Goal: Download file/media

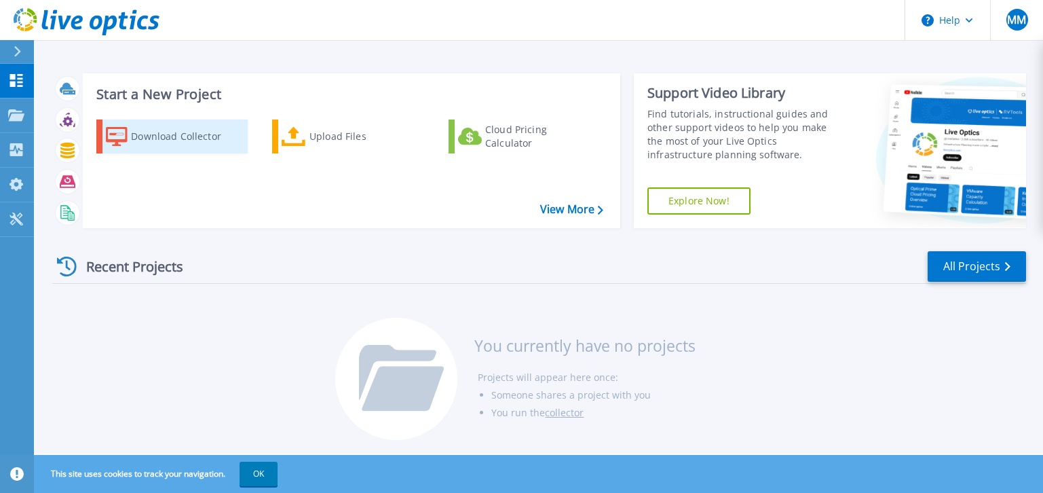
click at [195, 138] on div "Download Collector" at bounding box center [185, 136] width 109 height 27
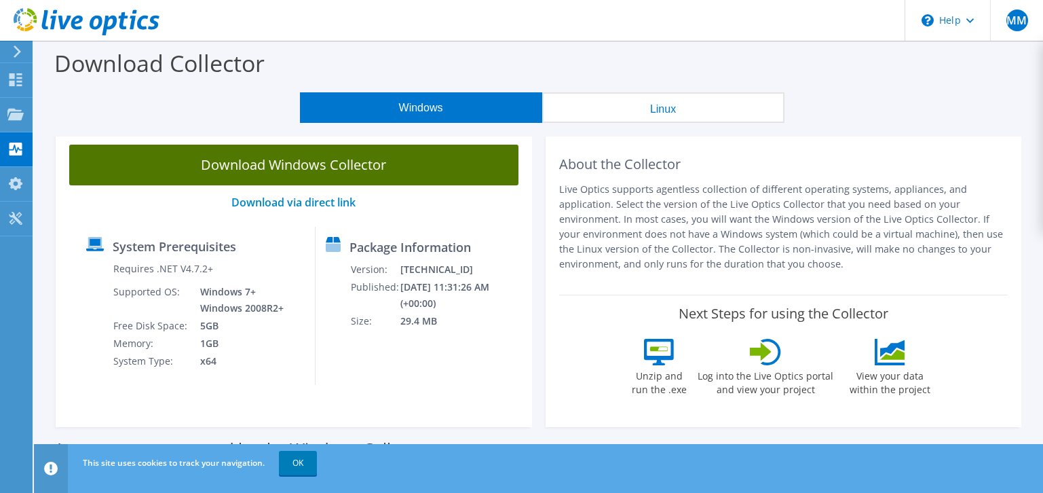
click at [371, 164] on link "Download Windows Collector" at bounding box center [293, 165] width 449 height 41
